Goal: Information Seeking & Learning: Learn about a topic

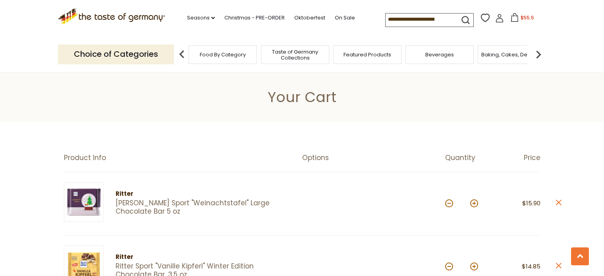
select select "**"
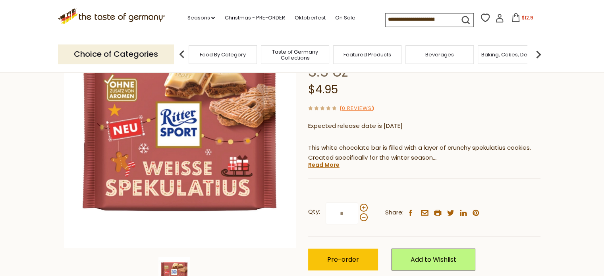
scroll to position [98, 0]
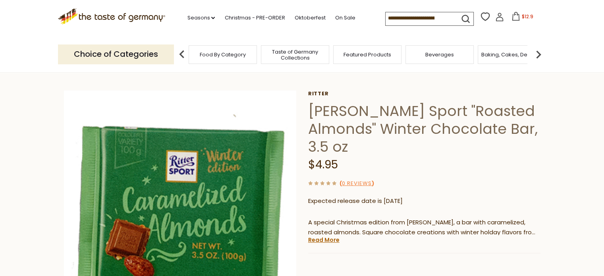
scroll to position [24, 0]
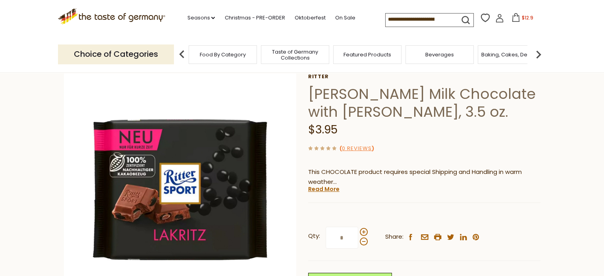
scroll to position [40, 0]
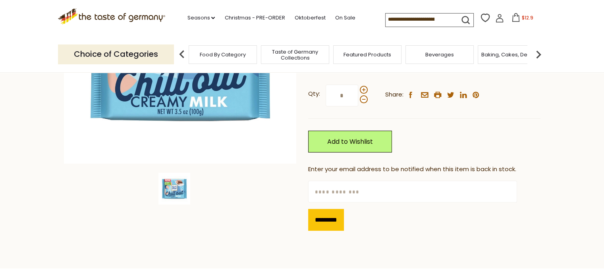
scroll to position [160, 0]
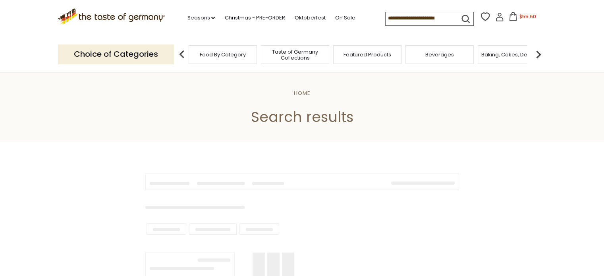
type input "**********"
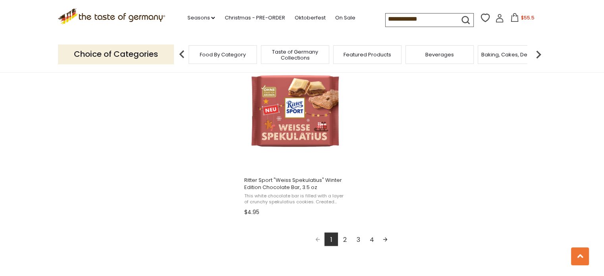
scroll to position [1383, 0]
click at [343, 241] on link "2" at bounding box center [344, 238] width 13 height 13
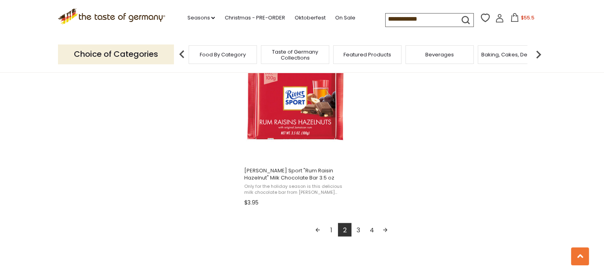
scroll to position [1392, 0]
click at [359, 229] on link "3" at bounding box center [357, 228] width 13 height 13
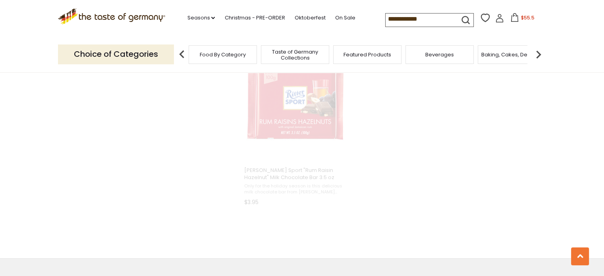
scroll to position [1078, 0]
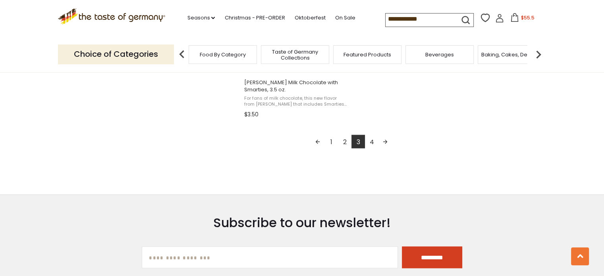
scroll to position [1459, 0]
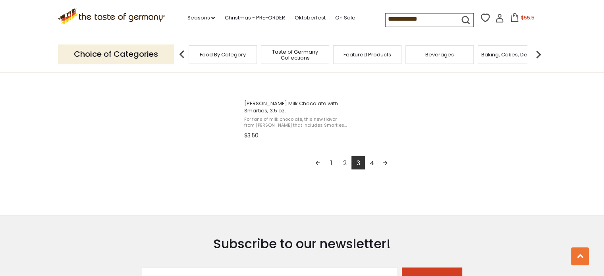
click at [370, 162] on link "4" at bounding box center [371, 162] width 13 height 13
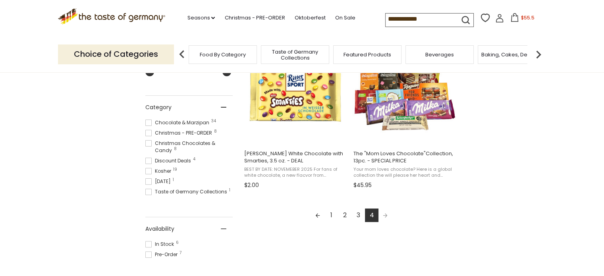
scroll to position [197, 0]
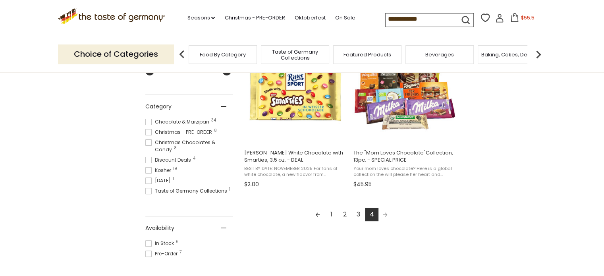
click at [332, 216] on link "1" at bounding box center [330, 214] width 13 height 13
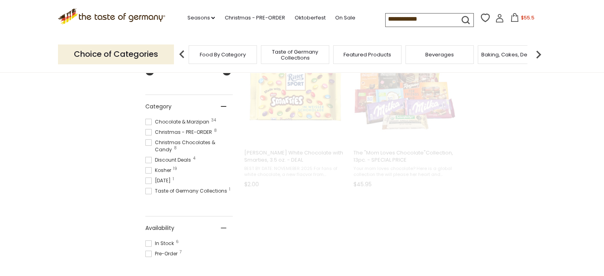
scroll to position [155, 0]
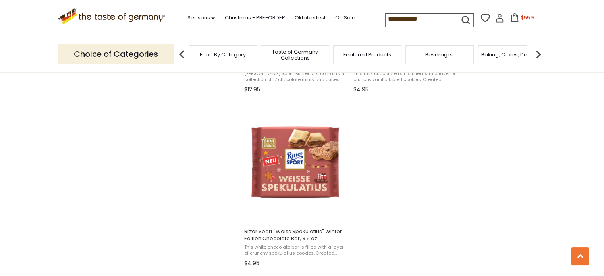
scroll to position [1332, 0]
